Goal: Task Accomplishment & Management: Manage account settings

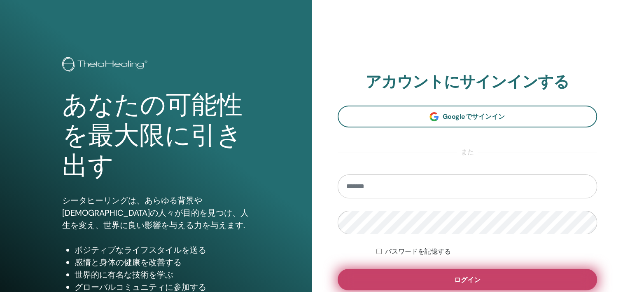
type input "**********"
click at [402, 275] on button "ログイン" at bounding box center [468, 279] width 260 height 21
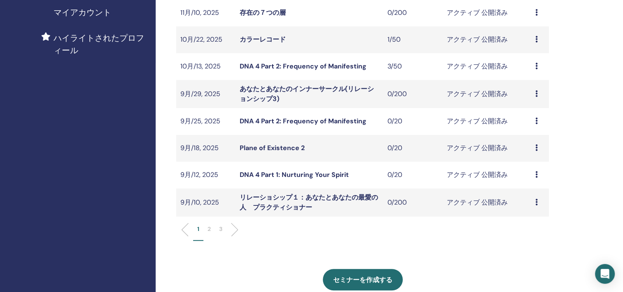
scroll to position [206, 0]
click at [209, 227] on p "2" at bounding box center [209, 228] width 3 height 9
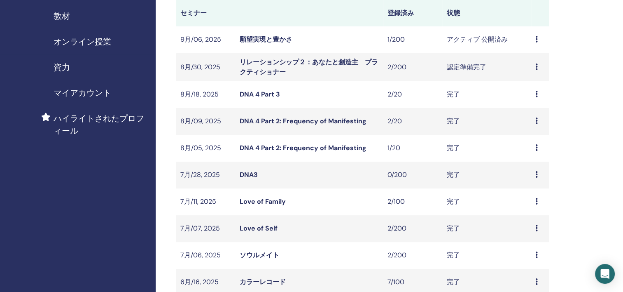
scroll to position [124, 0]
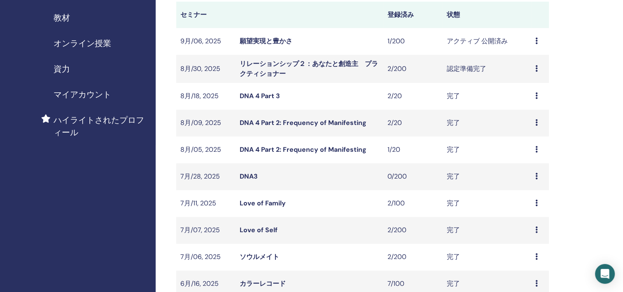
click at [538, 70] on icon at bounding box center [537, 68] width 2 height 7
click at [535, 103] on link "出席者" at bounding box center [526, 101] width 20 height 9
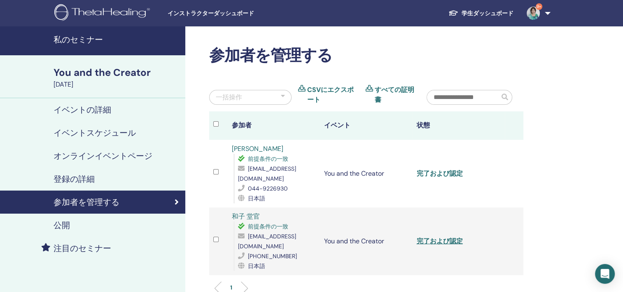
click at [450, 169] on link "完了および認定" at bounding box center [440, 173] width 46 height 9
click at [602, 120] on div "私のセミナー You and the Creator August 30, 2025 イベントの詳細 イベントスケジュール オンラインイベントページ 登録の詳…" at bounding box center [311, 224] width 623 height 396
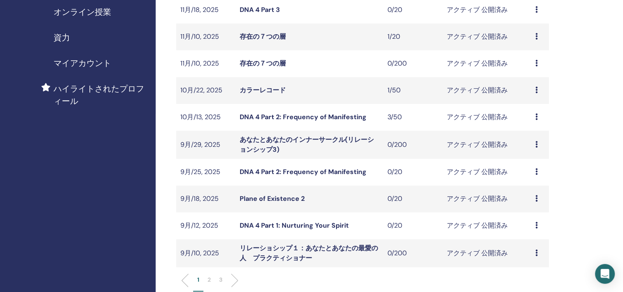
scroll to position [206, 0]
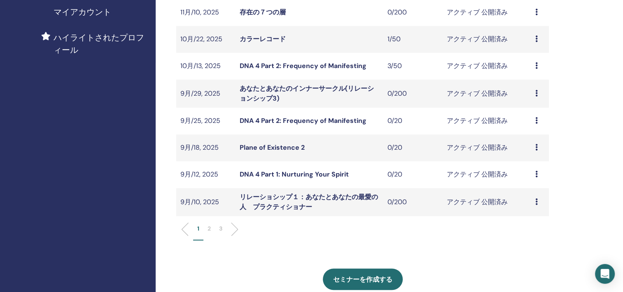
click at [208, 225] on p "2" at bounding box center [209, 228] width 3 height 9
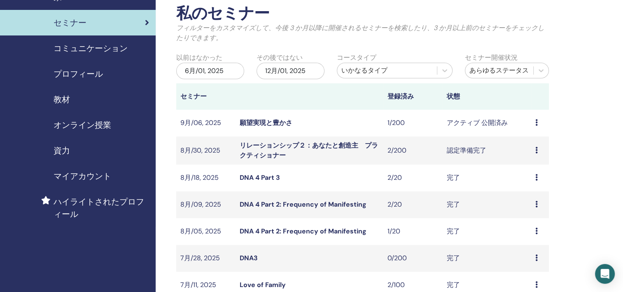
scroll to position [41, 0]
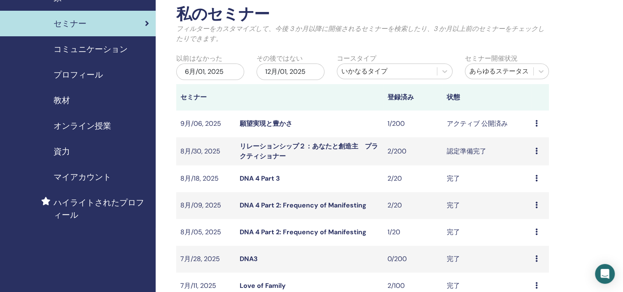
click at [540, 124] on div "プレビュー 編集 出席者 キャンセル" at bounding box center [540, 124] width 9 height 10
click at [535, 155] on link "出席者" at bounding box center [529, 155] width 20 height 9
